Goal: Transaction & Acquisition: Subscribe to service/newsletter

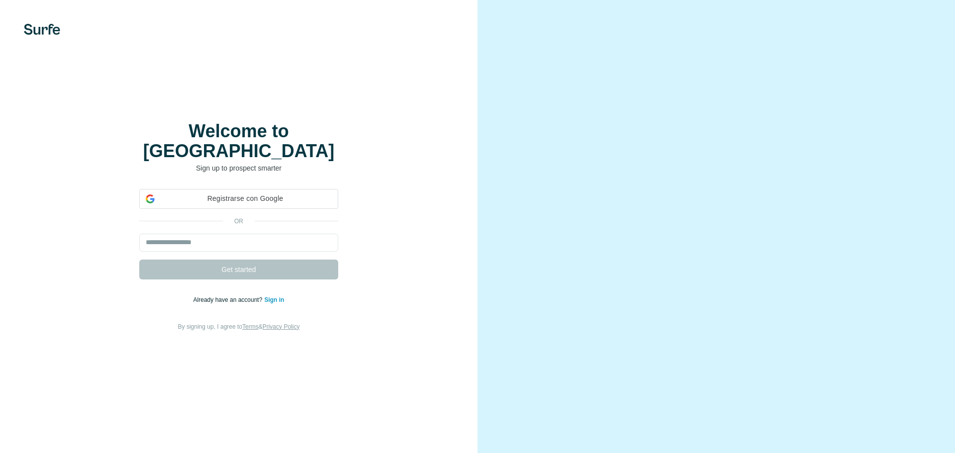
click at [258, 240] on input "email" at bounding box center [238, 243] width 199 height 18
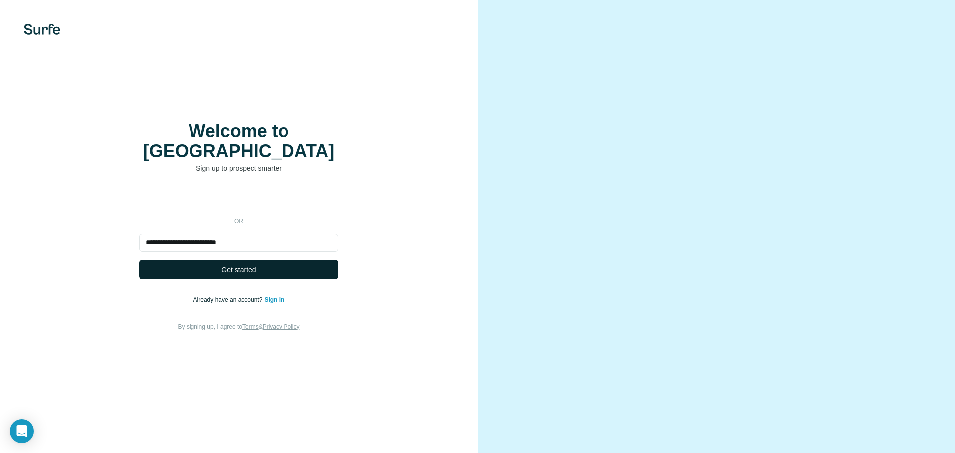
type input "**********"
click at [264, 266] on button "Get started" at bounding box center [238, 270] width 199 height 20
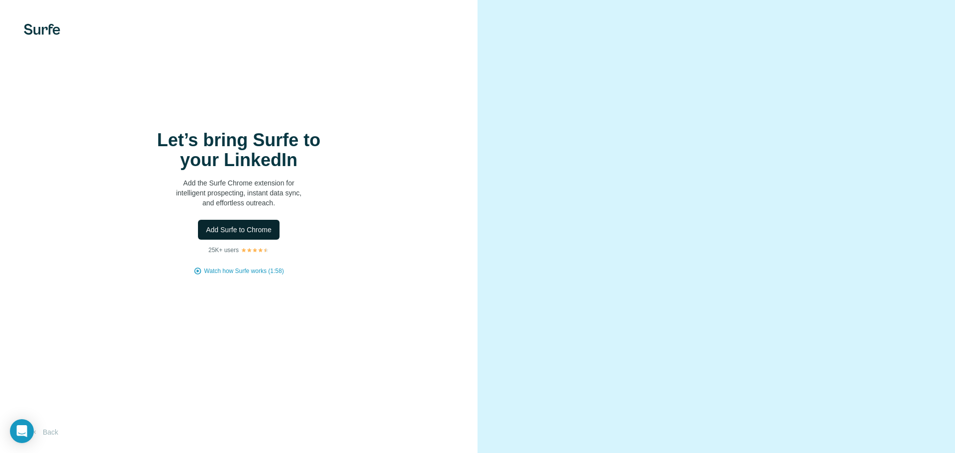
click at [256, 231] on span "Add Surfe to Chrome" at bounding box center [239, 230] width 66 height 10
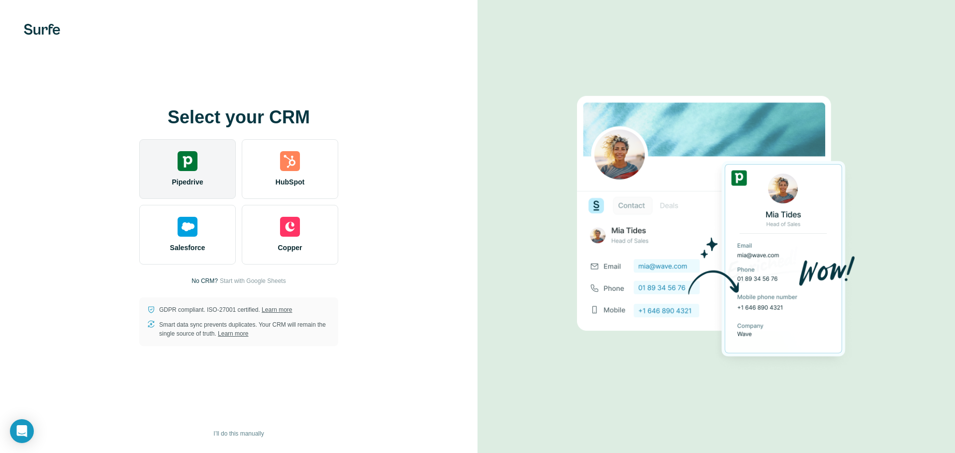
click at [192, 168] on img at bounding box center [188, 161] width 20 height 20
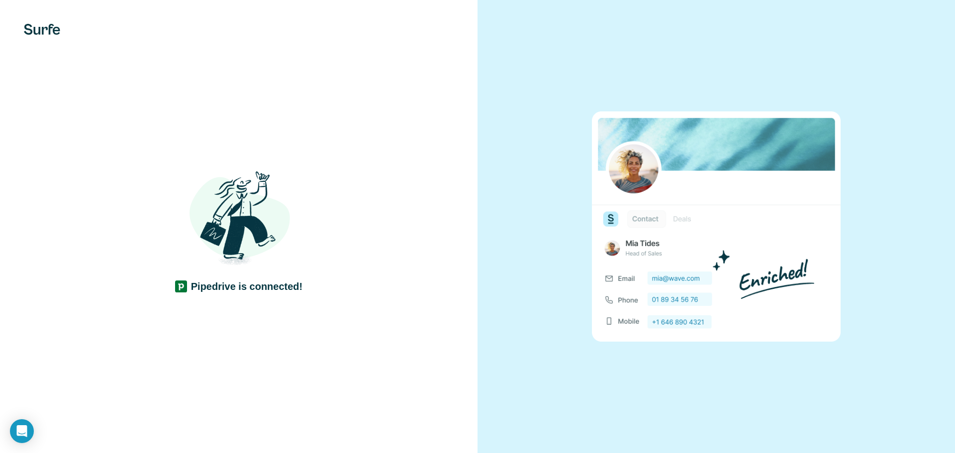
click at [300, 288] on h4 "Pipedrive is connected!" at bounding box center [247, 287] width 112 height 14
